Goal: Complete application form

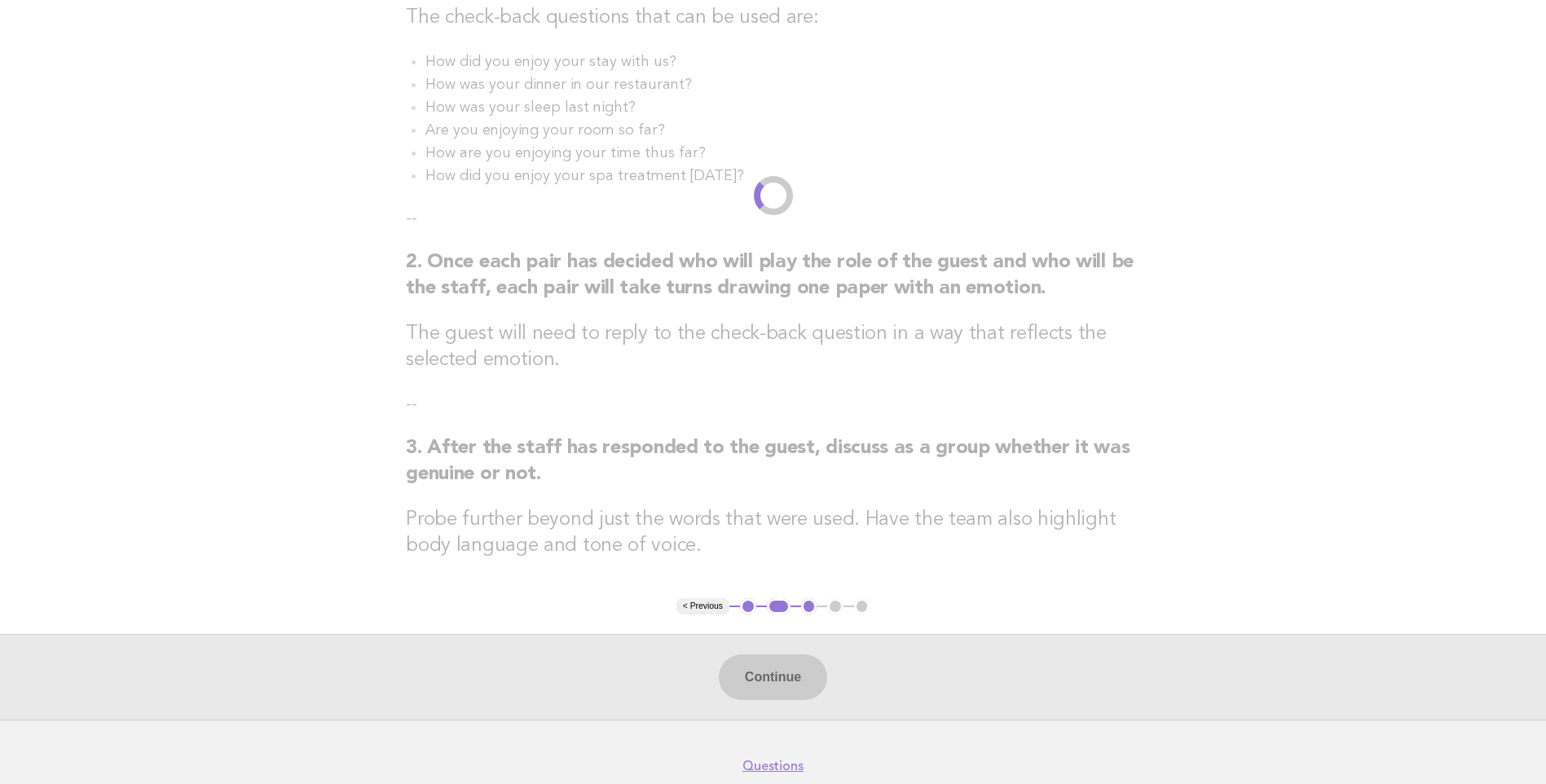
scroll to position [326, 0]
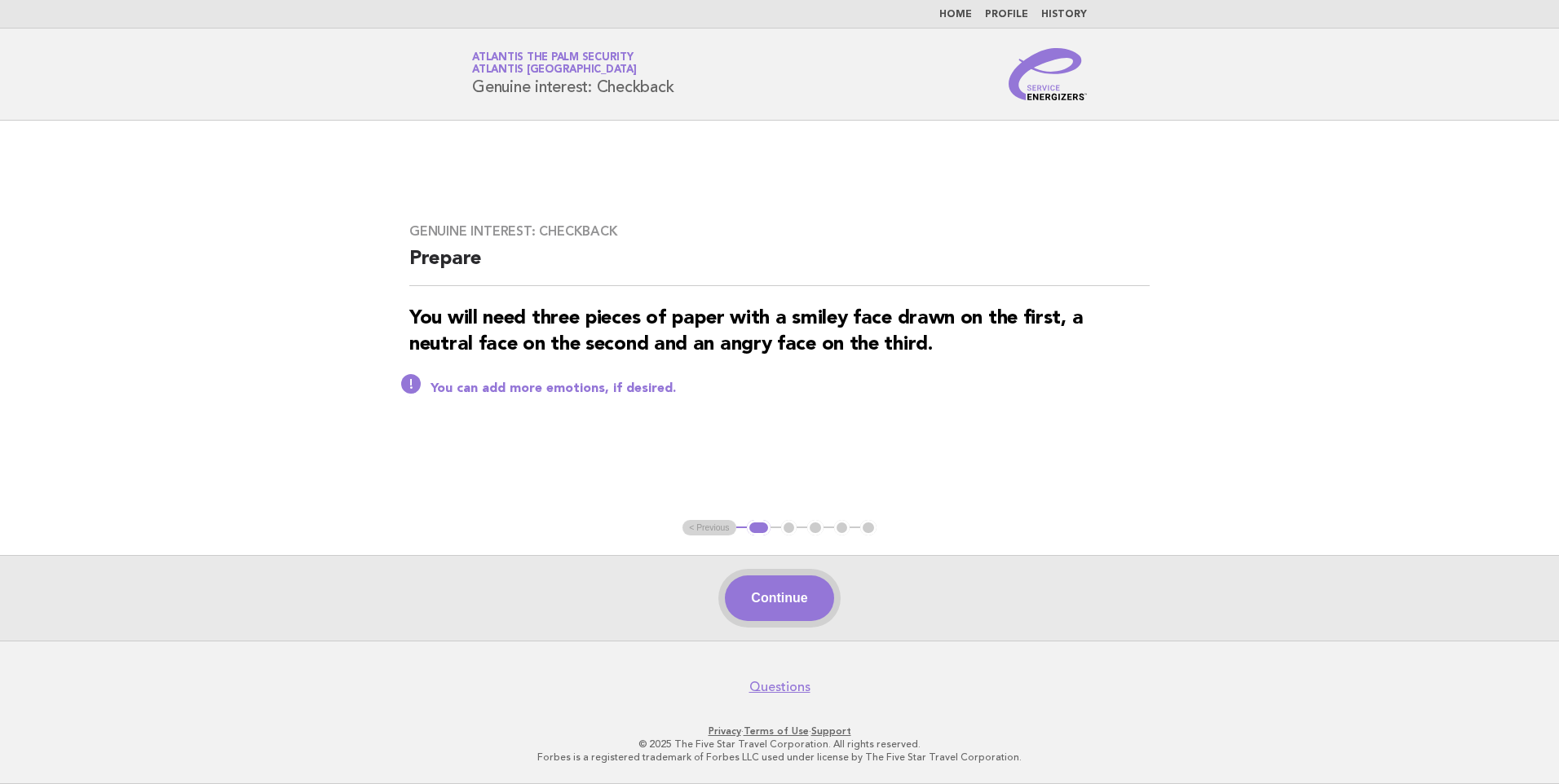
click at [775, 597] on button "Continue" at bounding box center [779, 598] width 108 height 45
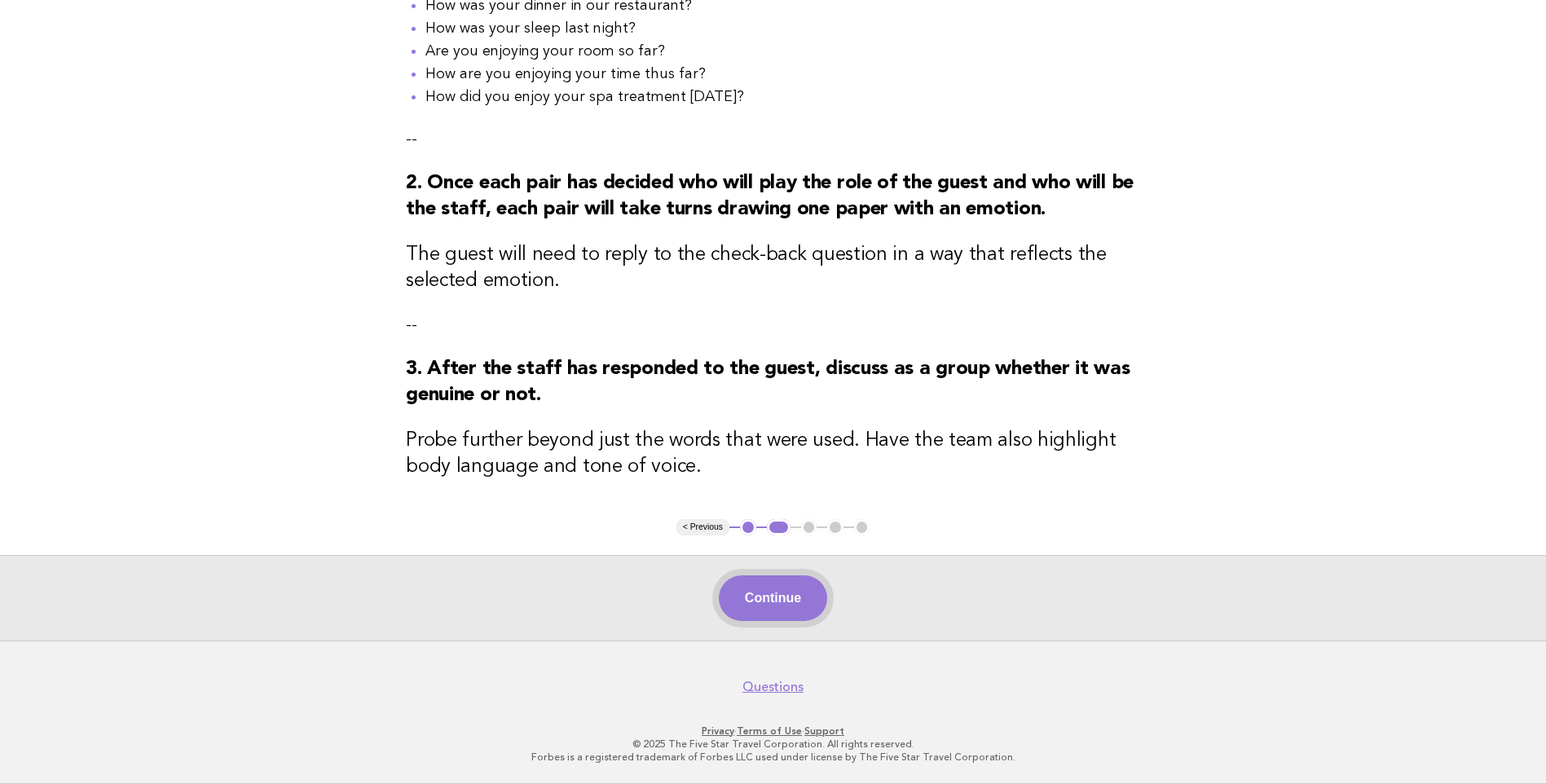
click at [795, 599] on button "Continue" at bounding box center [773, 598] width 108 height 45
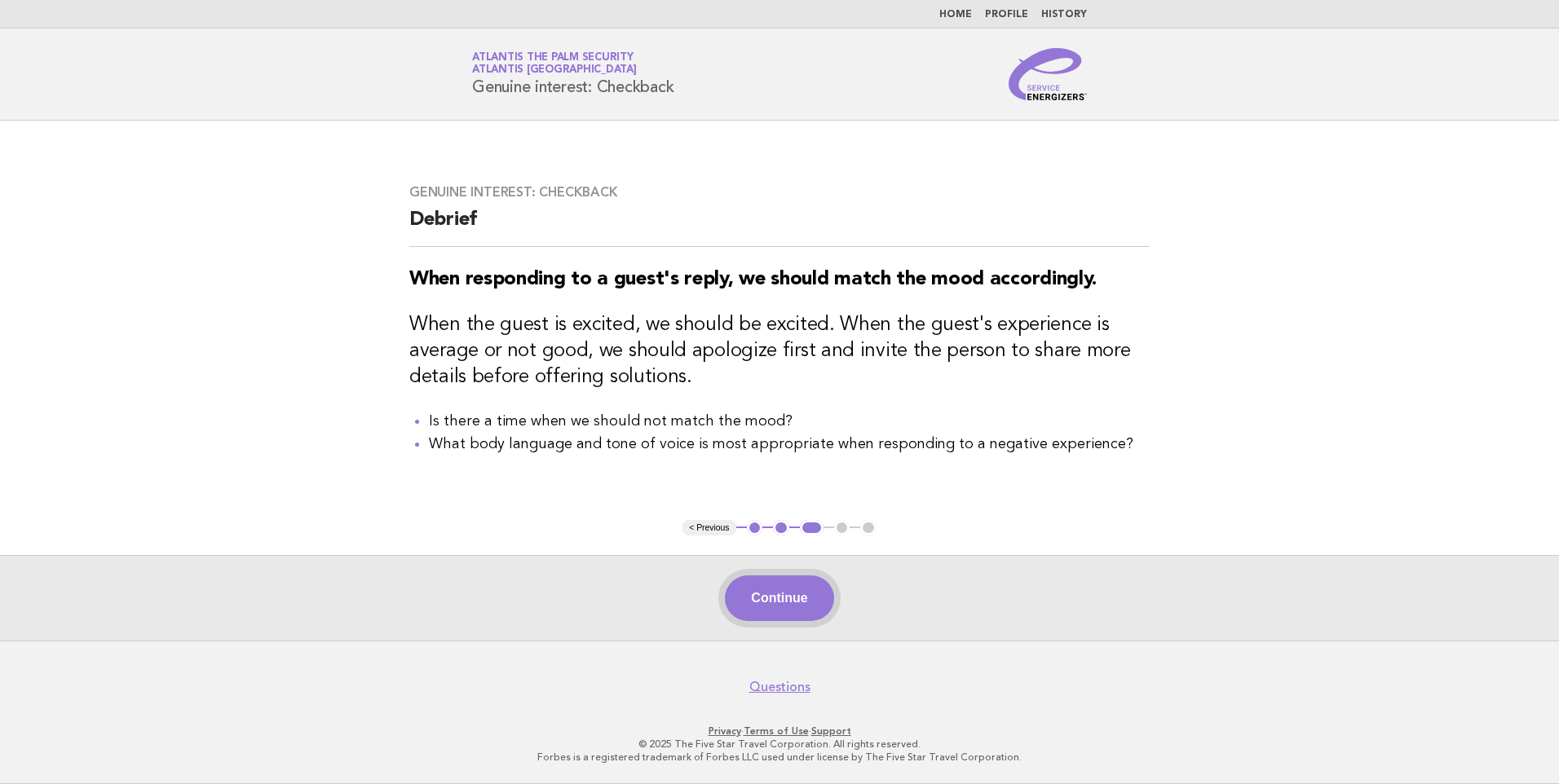
click at [778, 599] on button "Continue" at bounding box center [779, 598] width 108 height 45
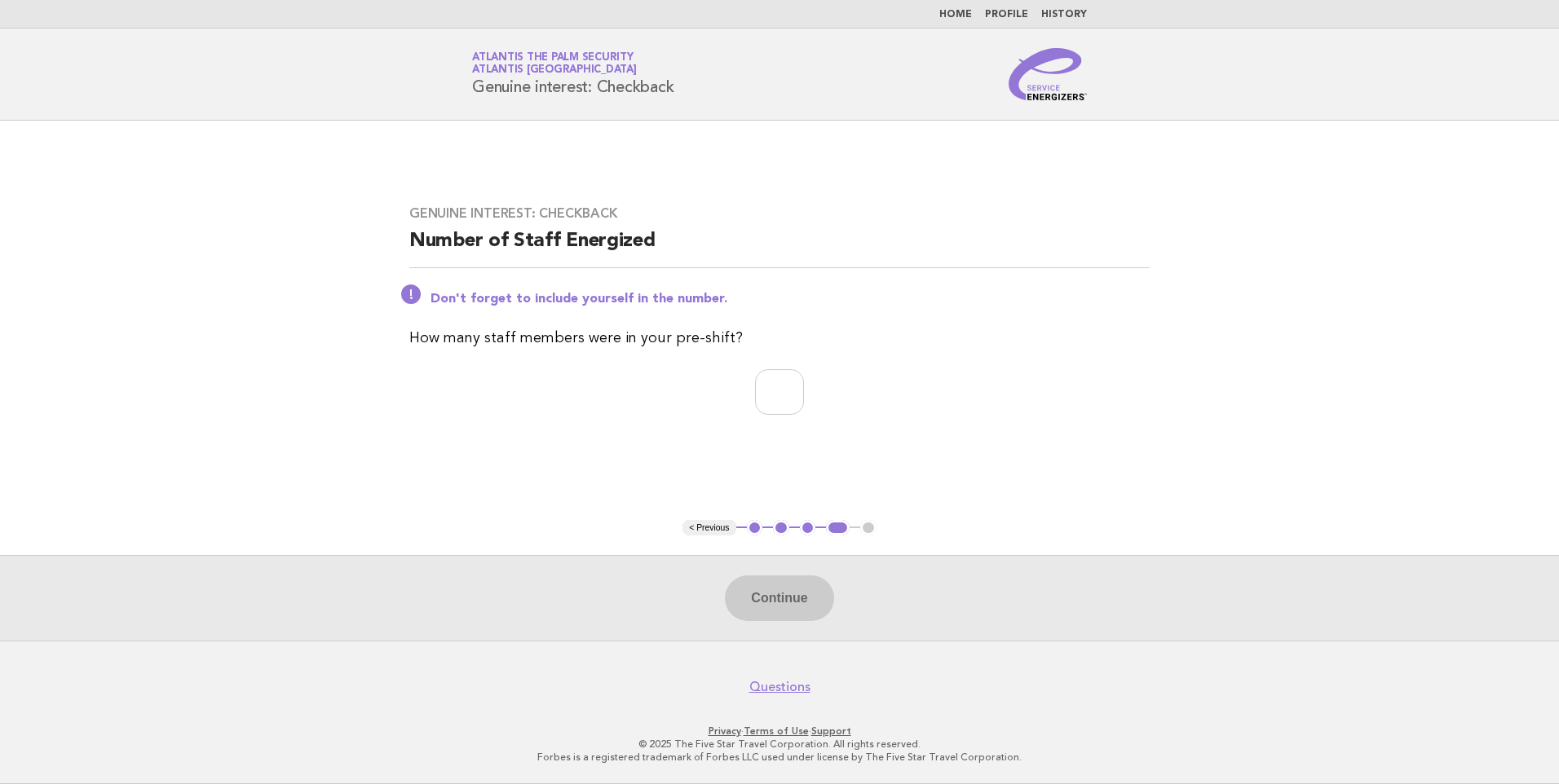
click at [802, 526] on button "3" at bounding box center [808, 528] width 16 height 16
